Goal: Task Accomplishment & Management: Manage account settings

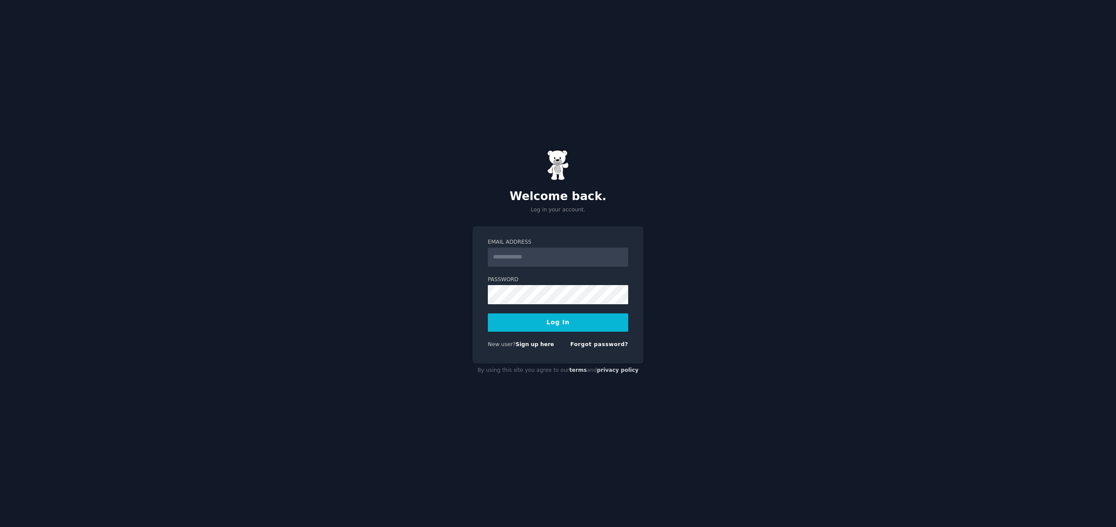
click at [556, 322] on button "Log In" at bounding box center [558, 322] width 140 height 18
type input "**********"
click at [488, 313] on button "Log In" at bounding box center [558, 322] width 140 height 18
